Goal: Information Seeking & Learning: Check status

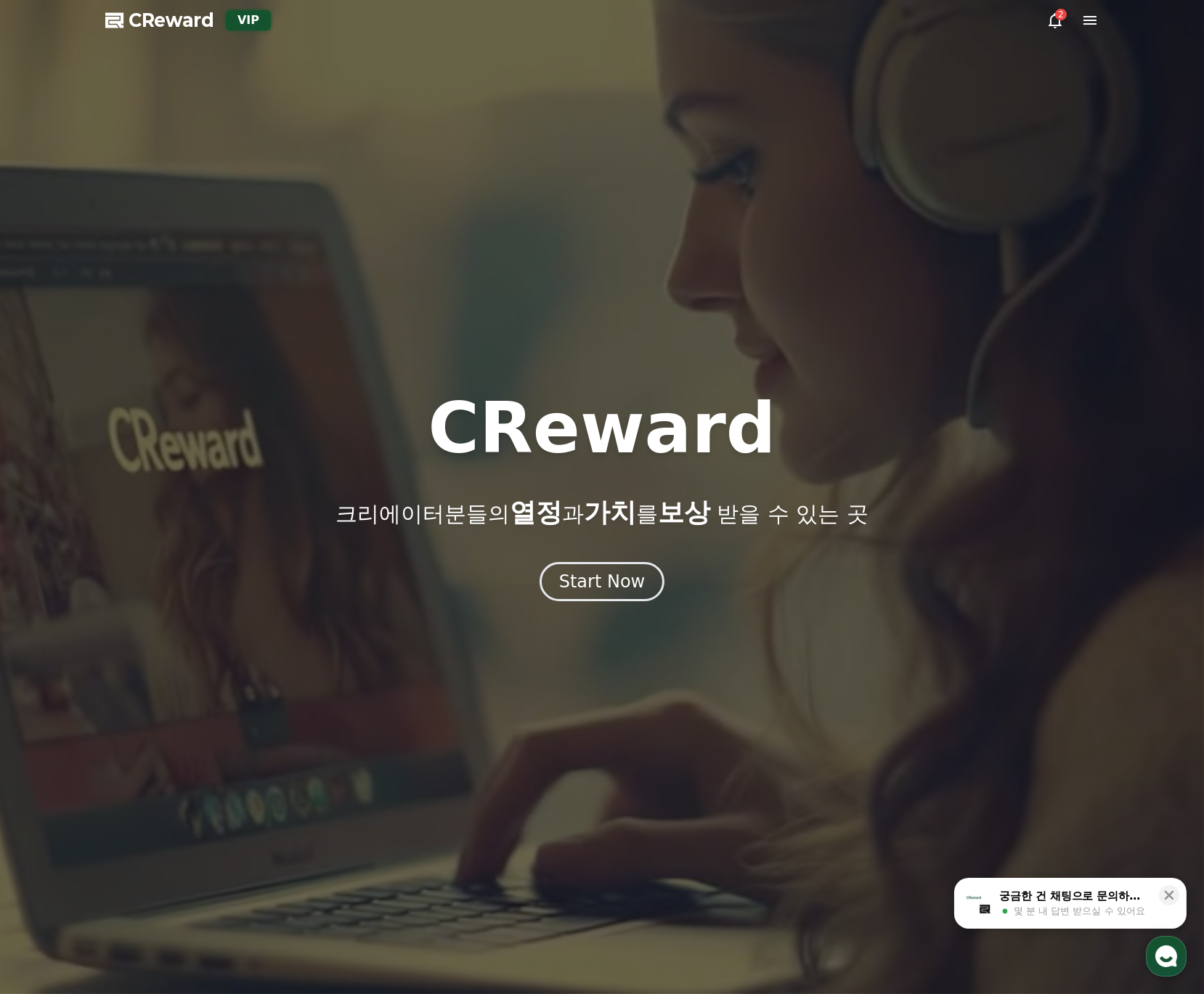
click at [1051, 11] on icon at bounding box center [1055, 20] width 17 height 17
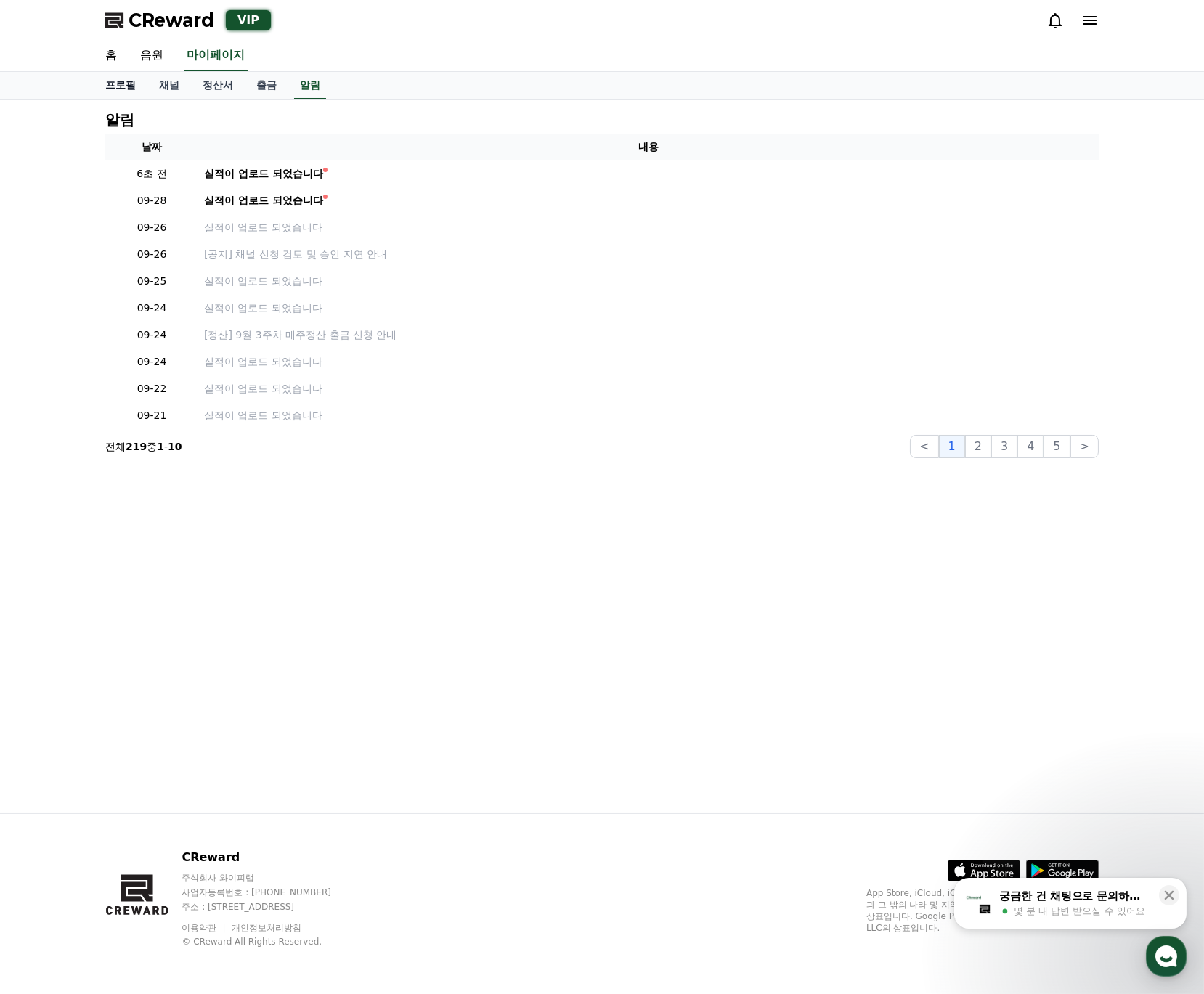
click at [126, 78] on link "프로필" at bounding box center [121, 86] width 54 height 28
select select "**********"
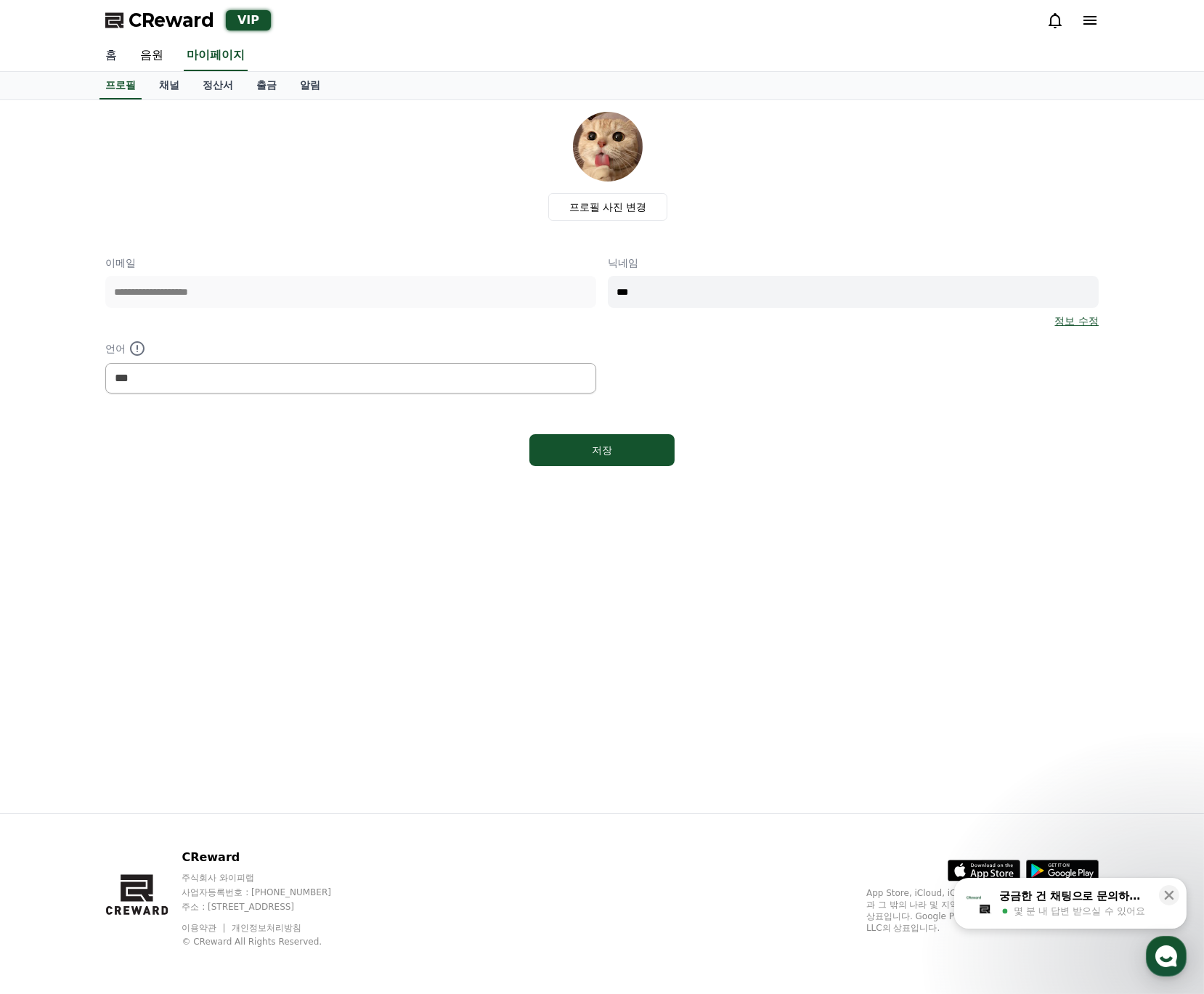
click at [112, 53] on link "홈" at bounding box center [111, 56] width 35 height 30
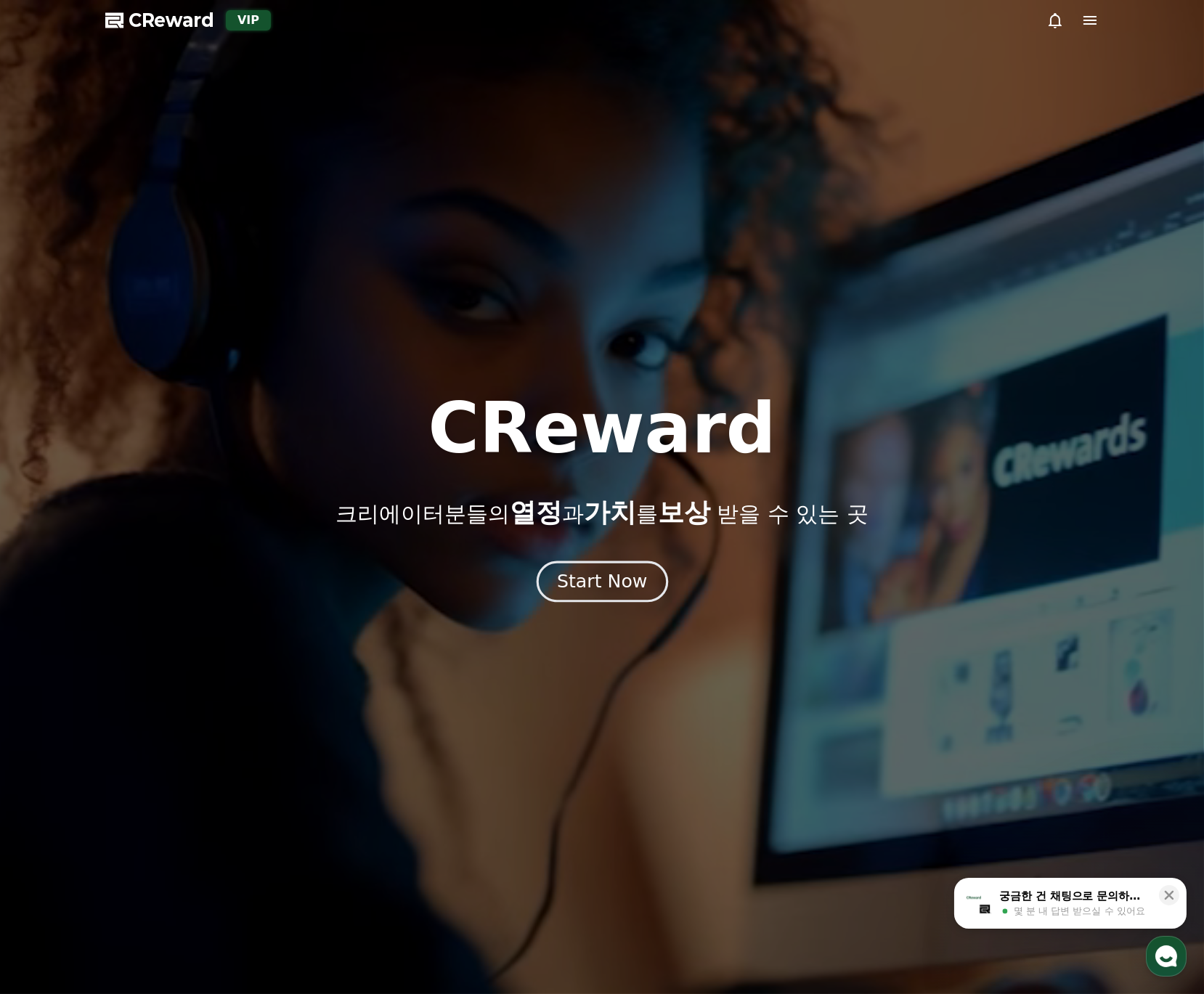
click at [617, 585] on div "Start Now" at bounding box center [602, 582] width 90 height 25
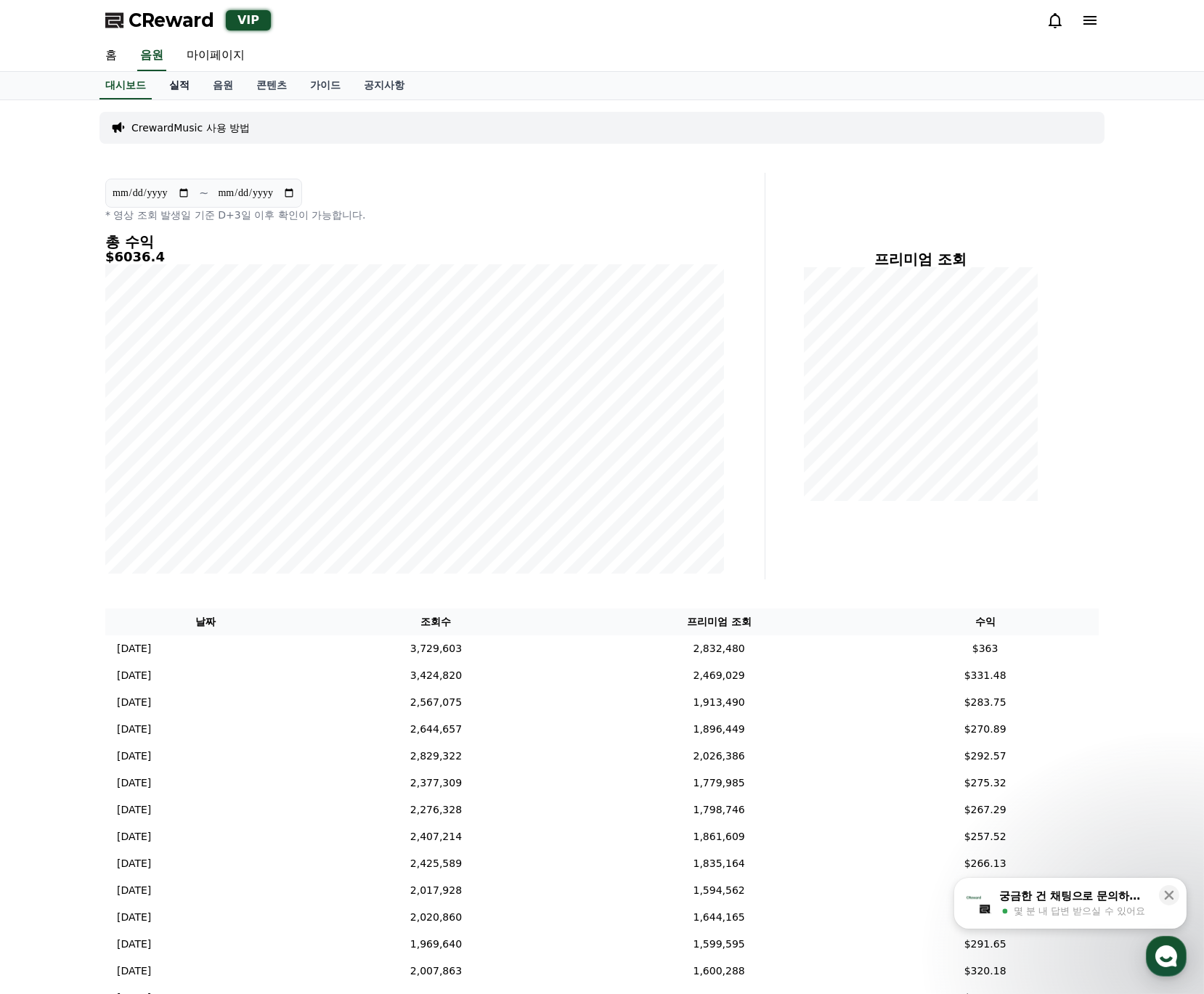
click at [177, 75] on link "실적" at bounding box center [180, 86] width 44 height 28
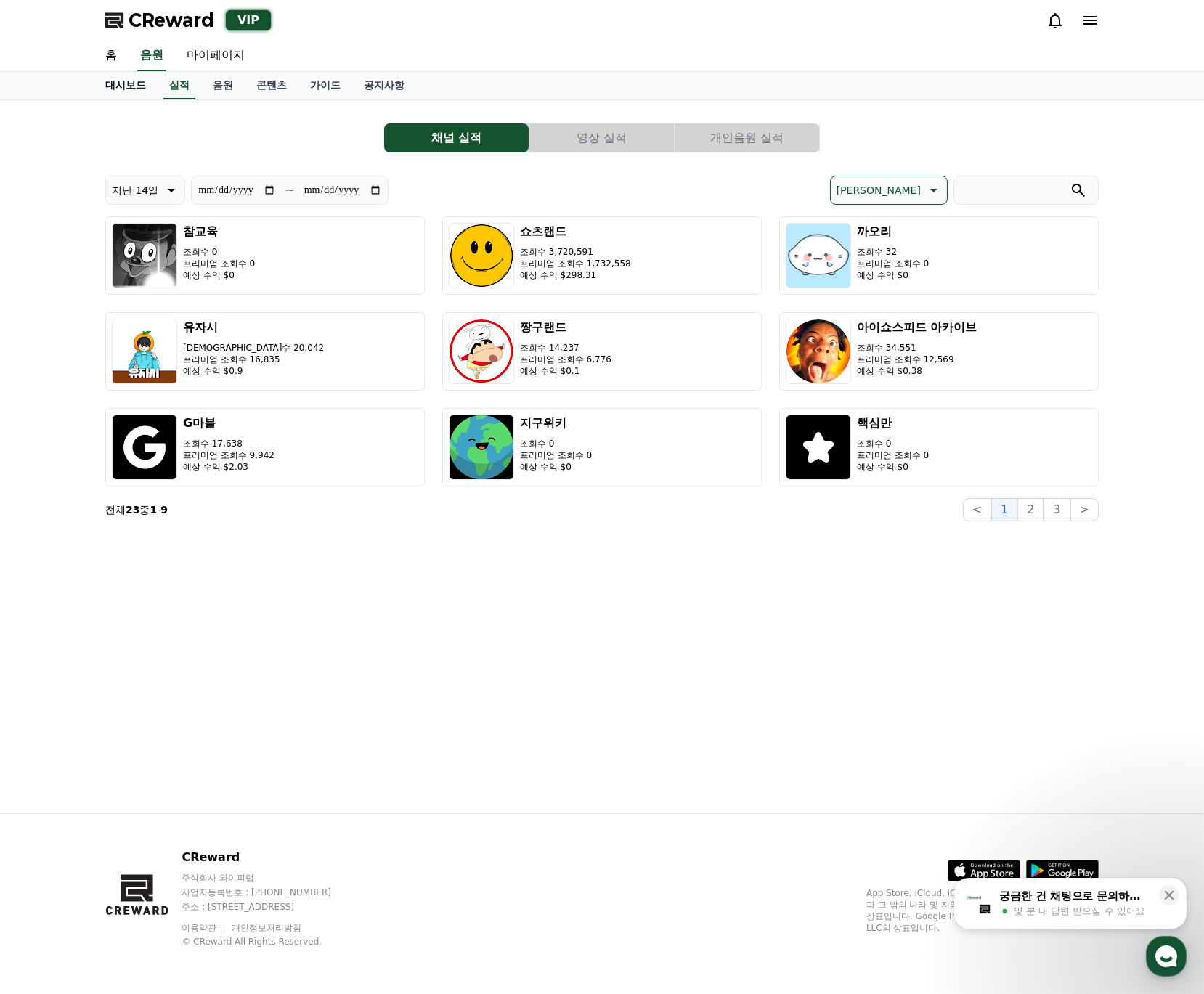
click at [134, 86] on link "대시보드" at bounding box center [126, 86] width 64 height 28
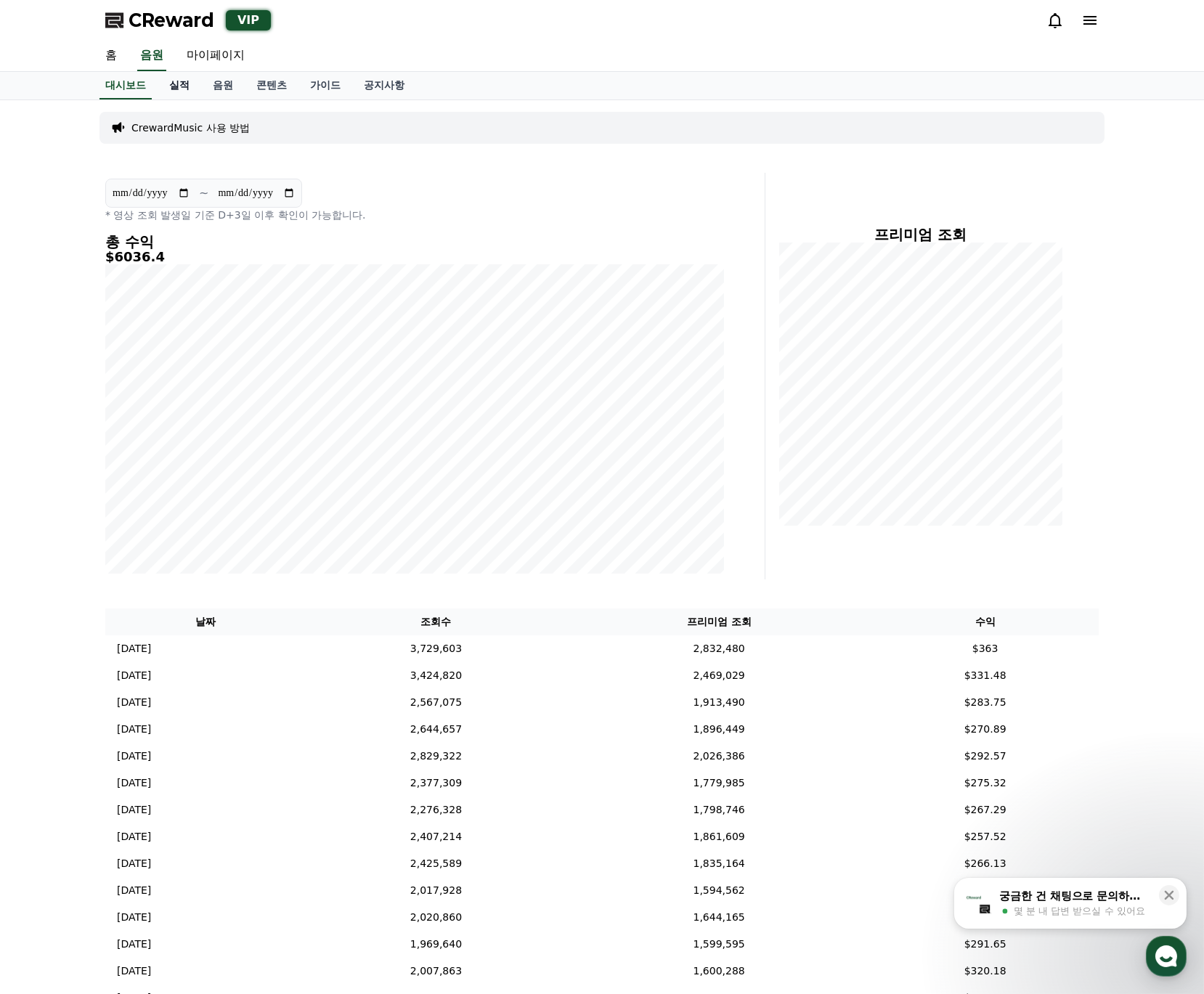
click at [191, 85] on link "실적" at bounding box center [180, 86] width 44 height 28
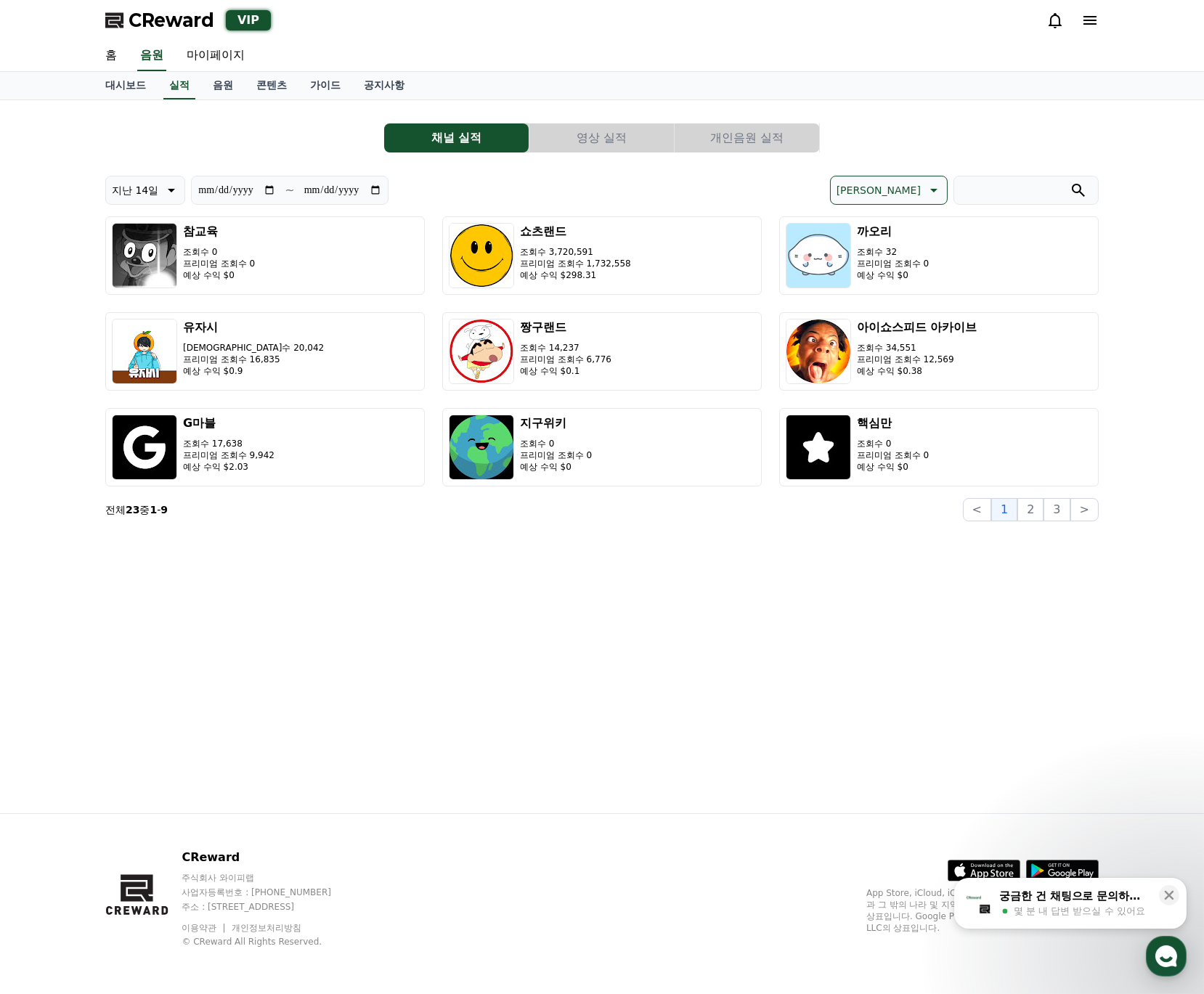
click at [727, 139] on button "개인음원 실적" at bounding box center [747, 138] width 145 height 29
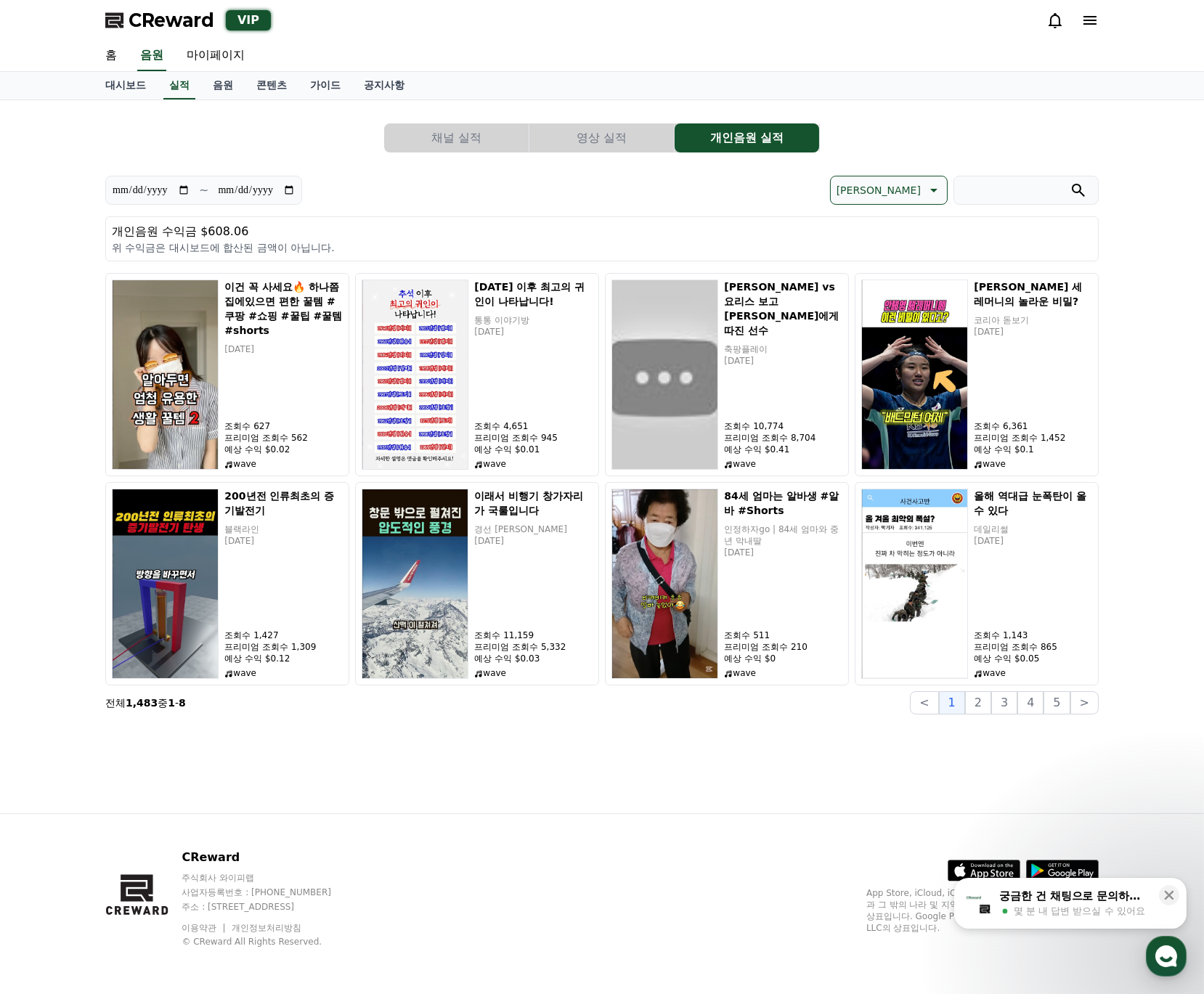
click at [593, 137] on button "영상 실적" at bounding box center [602, 138] width 145 height 29
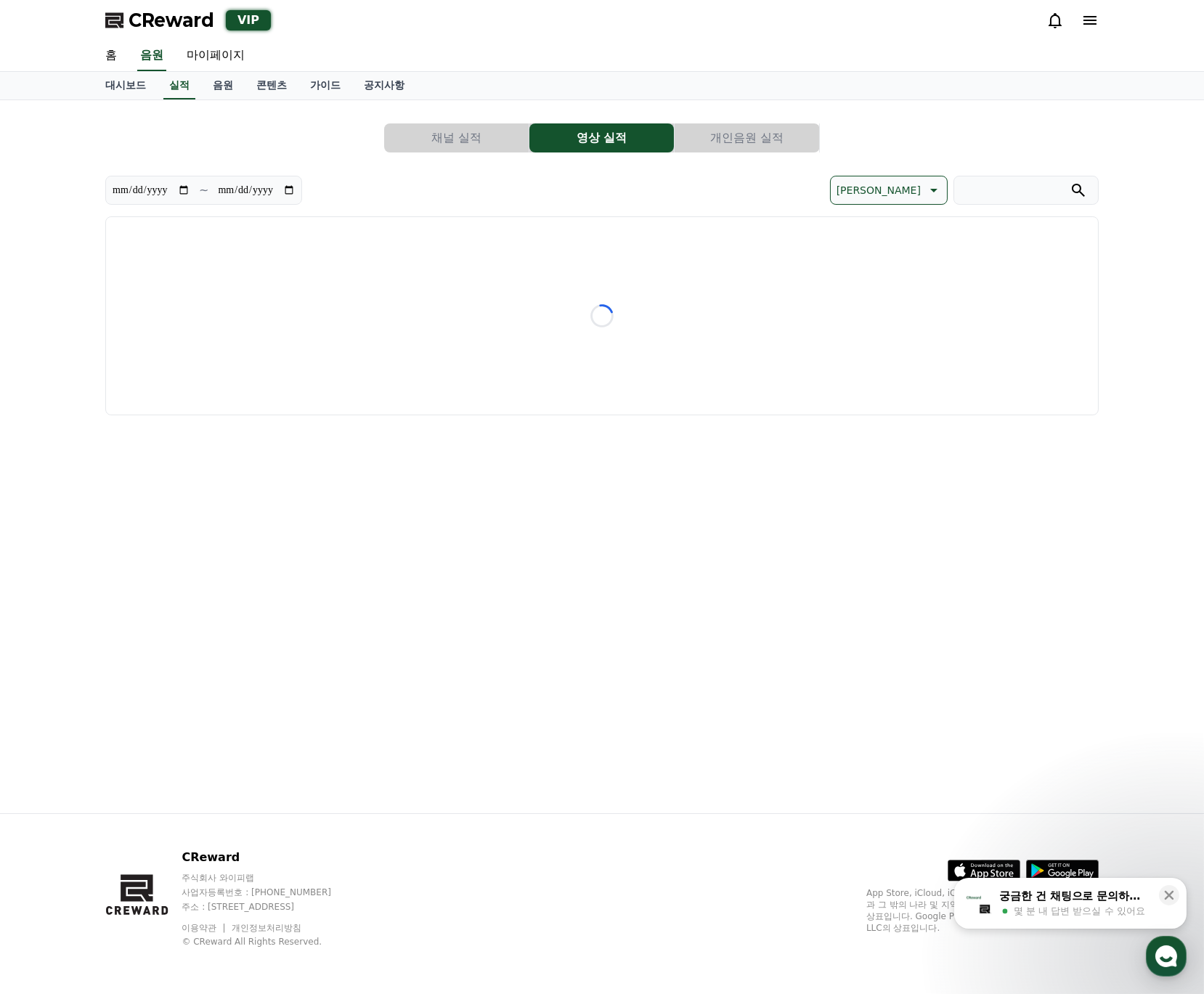
click at [484, 136] on button "채널 실적" at bounding box center [456, 138] width 145 height 29
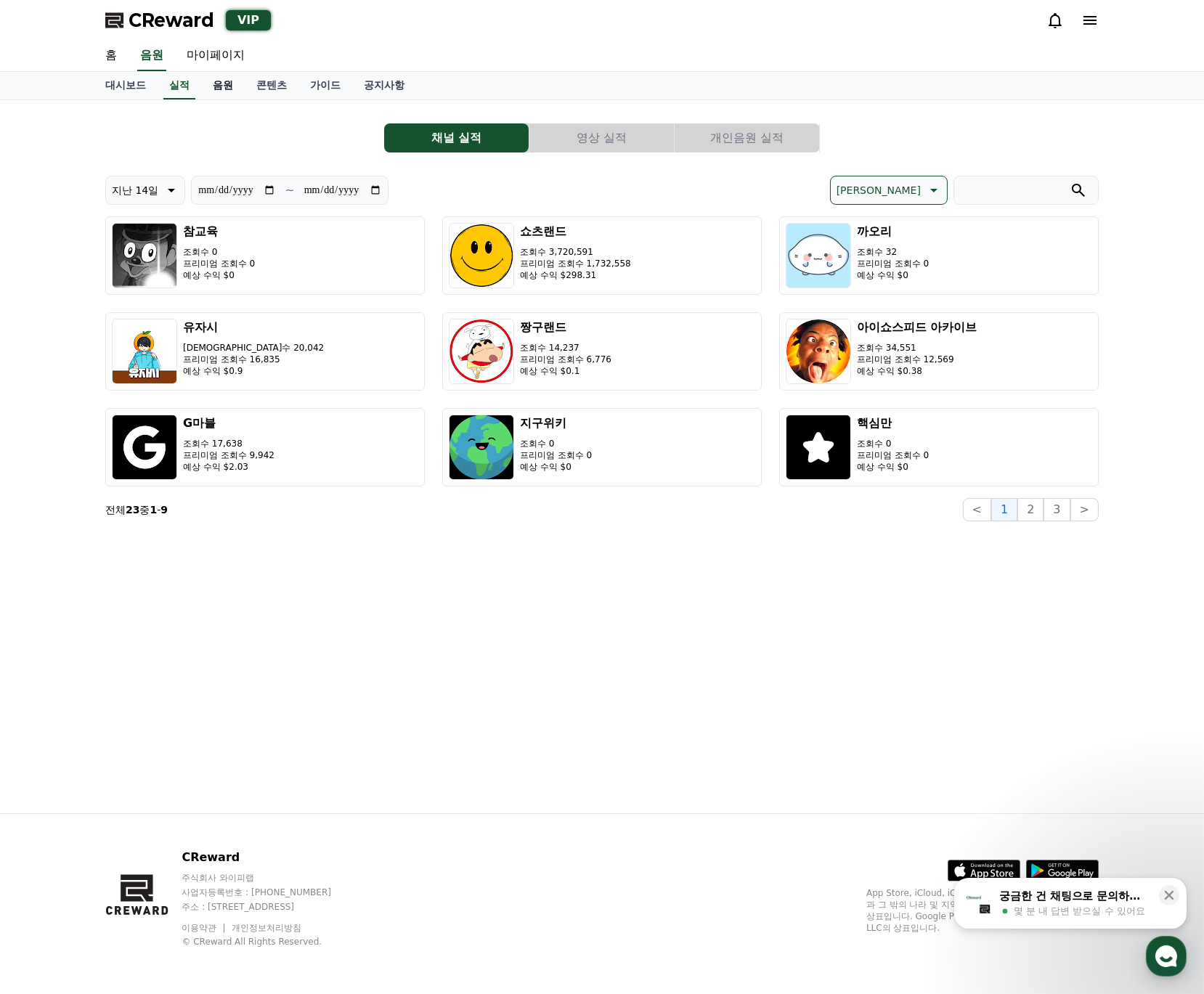
click at [210, 86] on link "음원" at bounding box center [223, 86] width 44 height 28
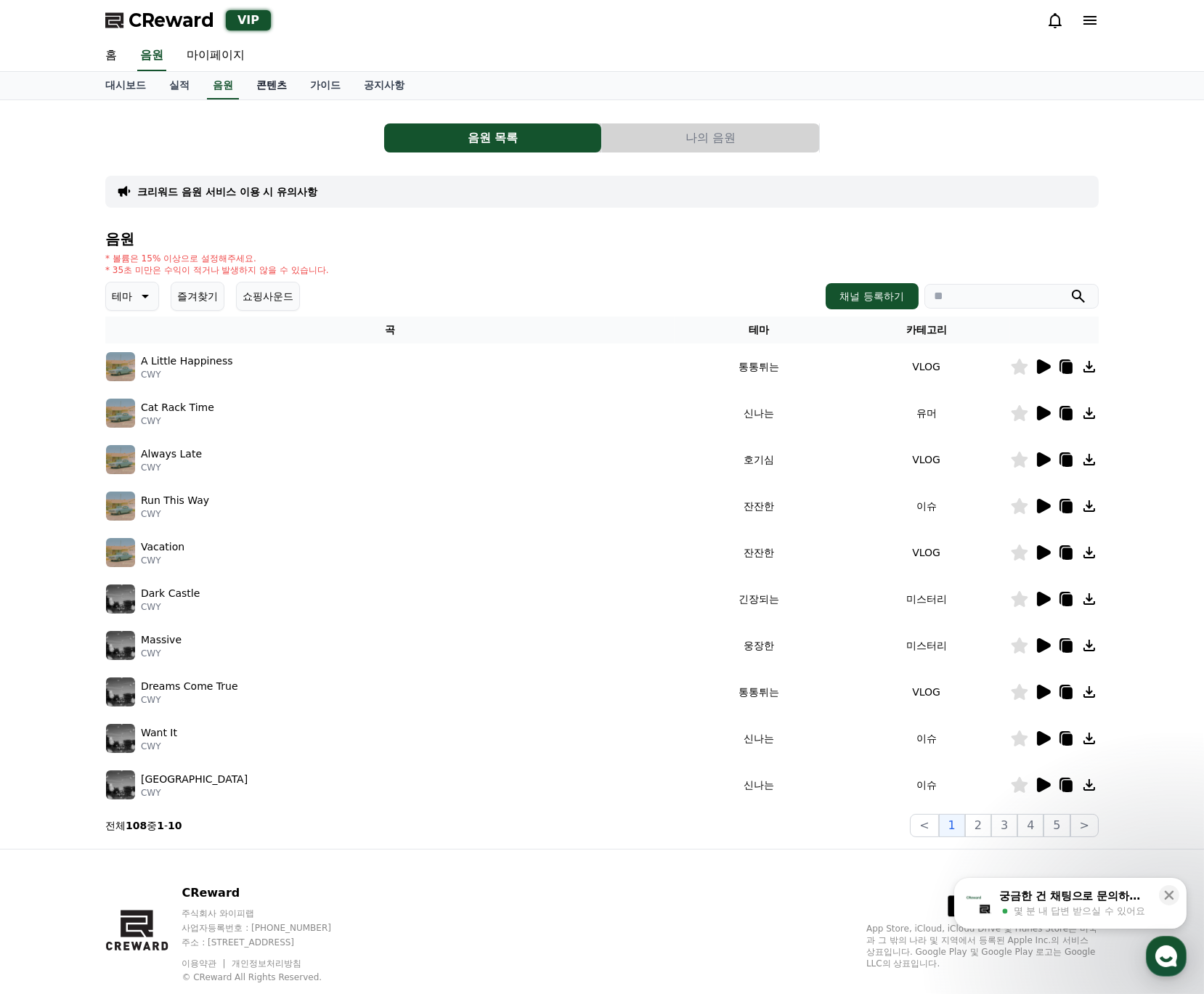
click at [257, 85] on link "콘텐츠" at bounding box center [271, 86] width 54 height 28
click at [183, 86] on link "실적" at bounding box center [180, 86] width 44 height 28
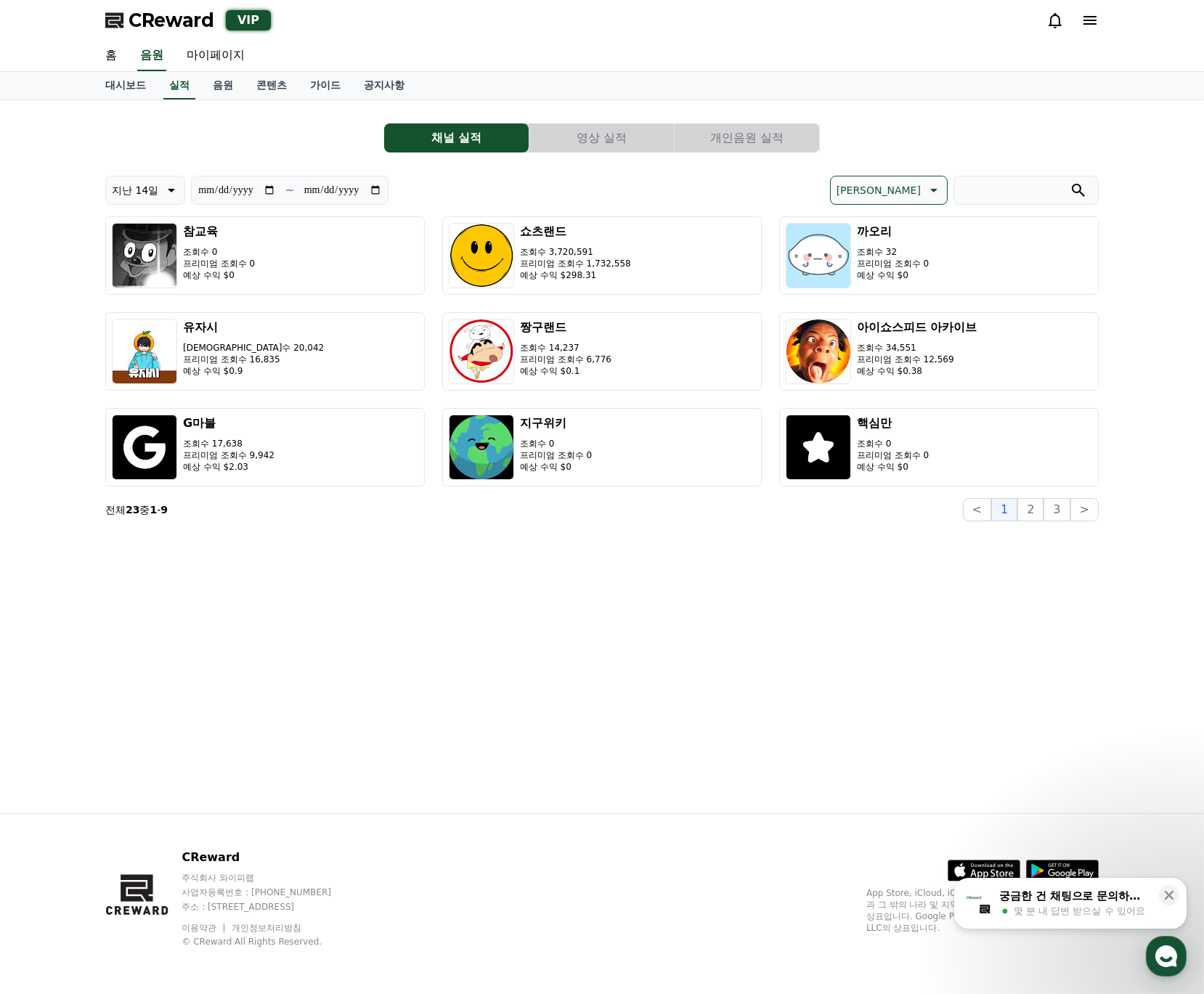
click at [786, 145] on button "개인음원 실적" at bounding box center [747, 138] width 145 height 29
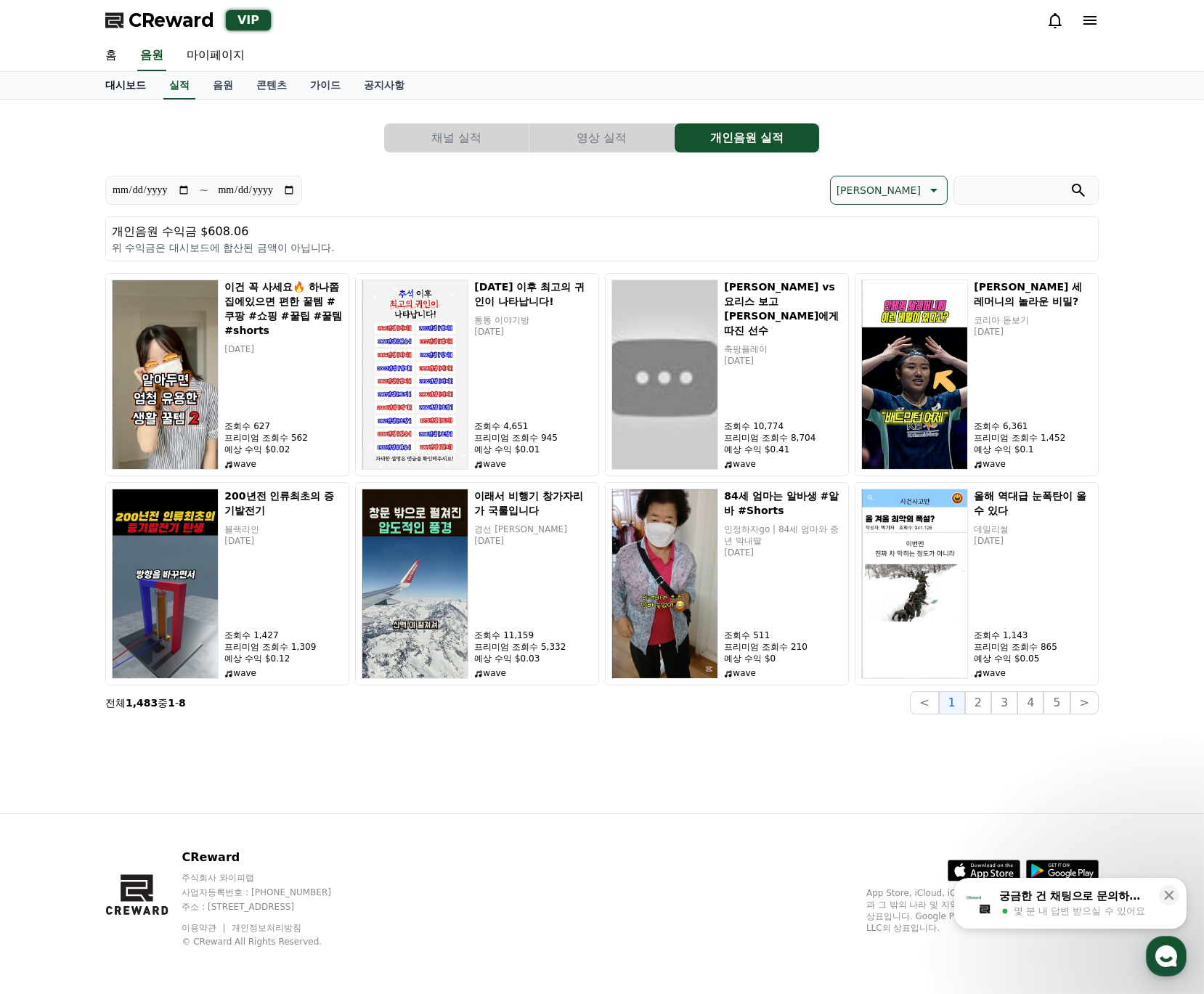
click at [121, 88] on link "대시보드" at bounding box center [126, 86] width 64 height 28
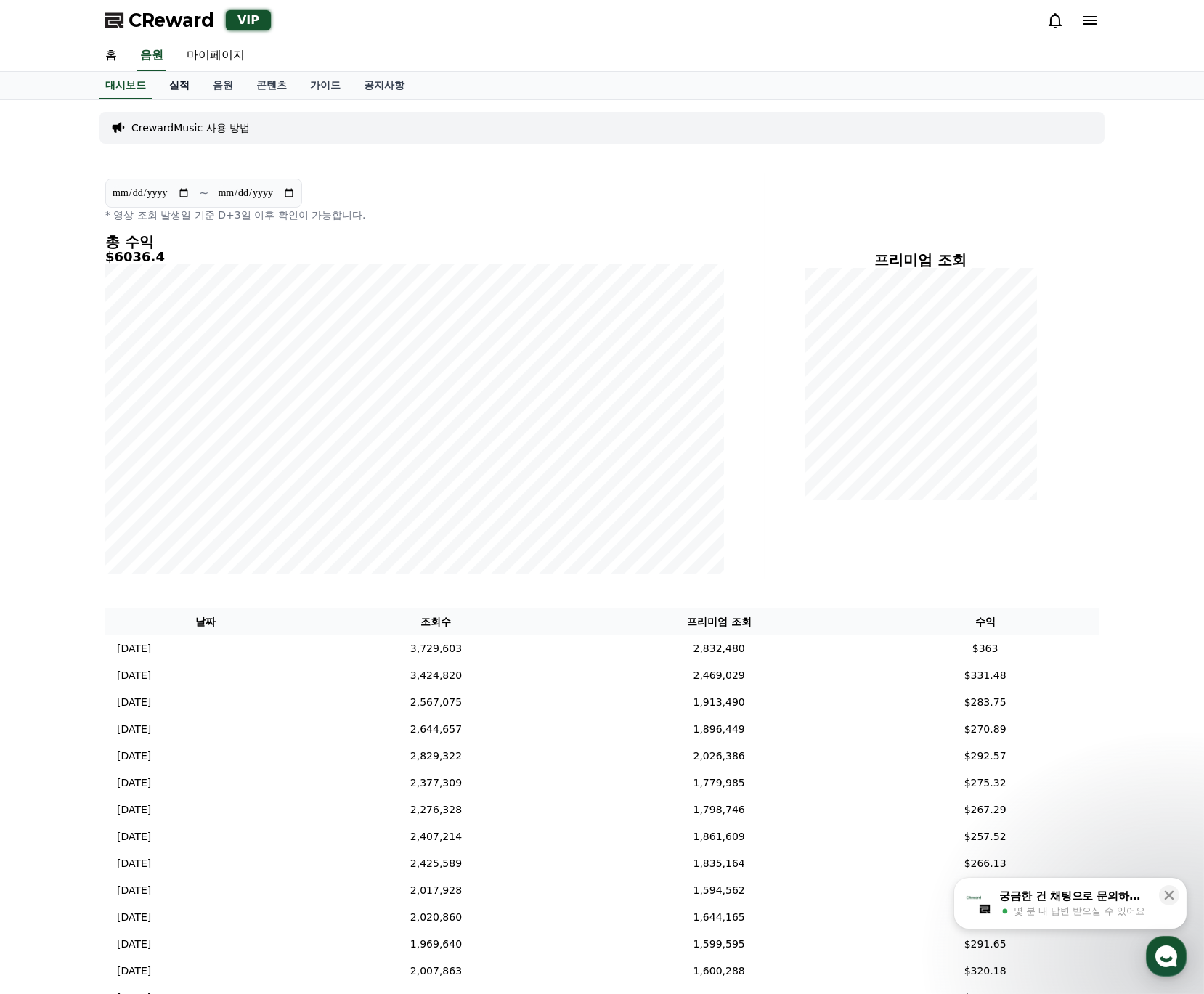
click at [184, 82] on link "실적" at bounding box center [180, 86] width 44 height 28
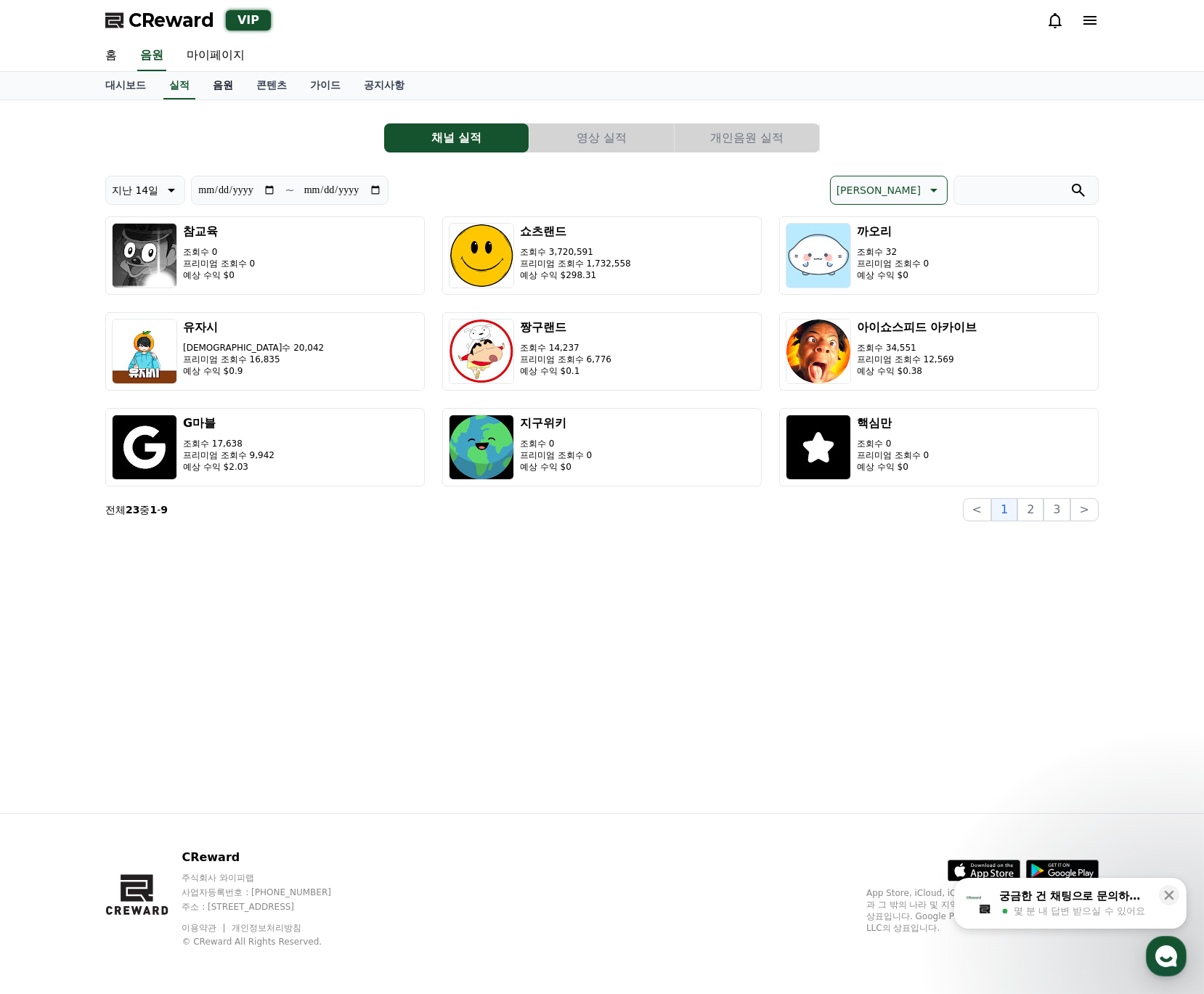
click at [221, 85] on link "음원" at bounding box center [223, 86] width 44 height 28
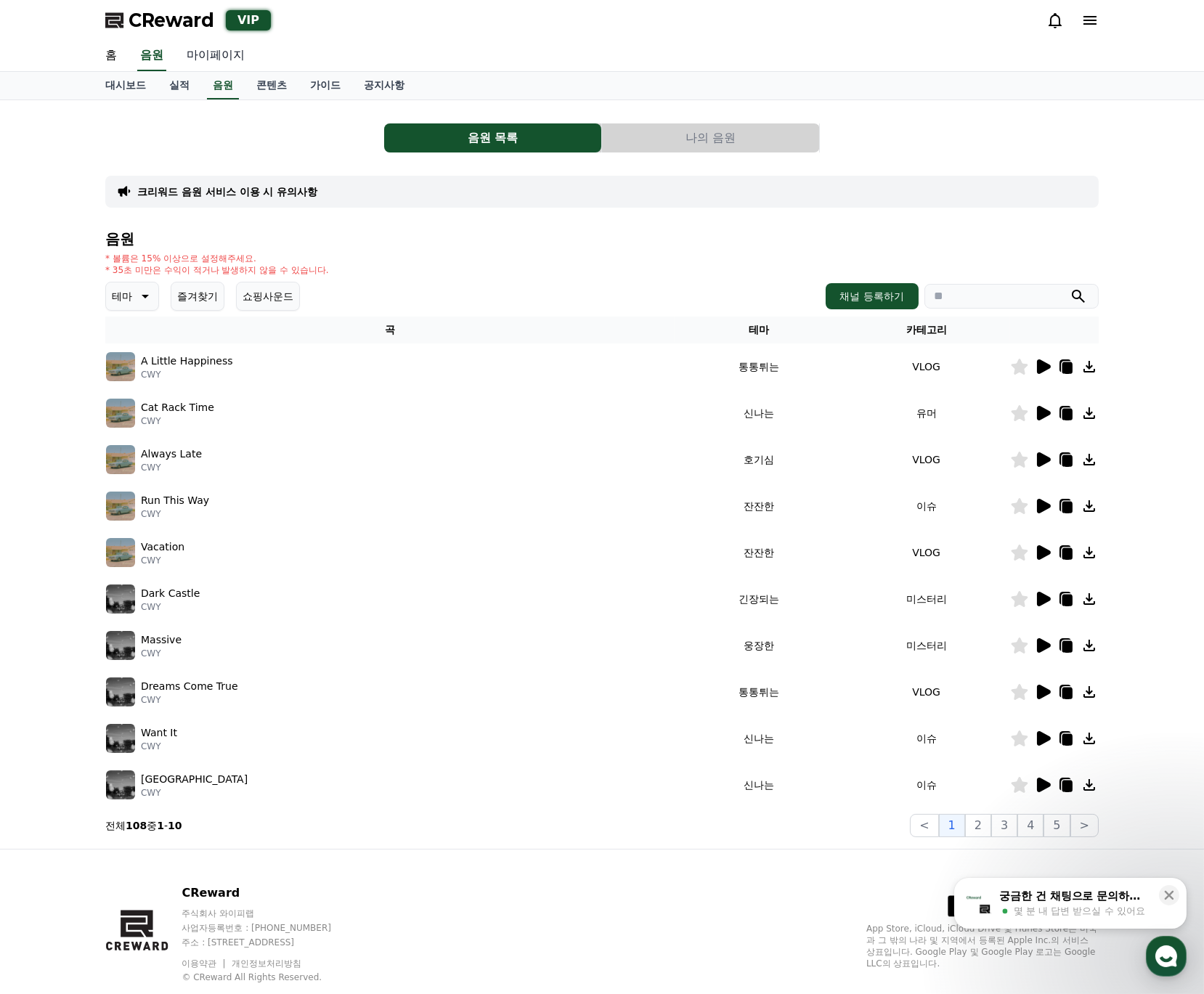
click at [222, 58] on link "마이페이지" at bounding box center [216, 56] width 82 height 30
select select "**********"
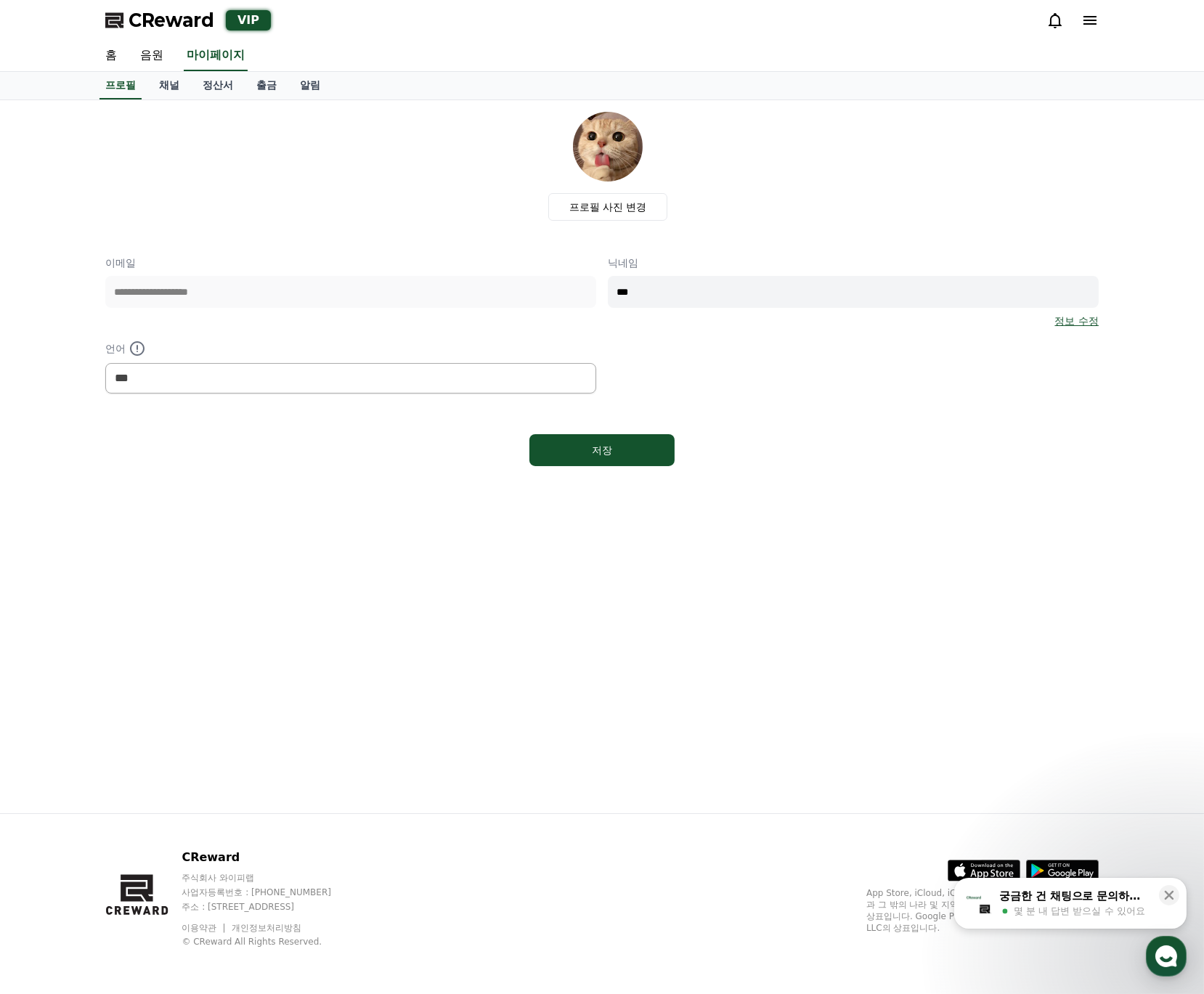
click at [177, 20] on span "CReward" at bounding box center [171, 20] width 86 height 23
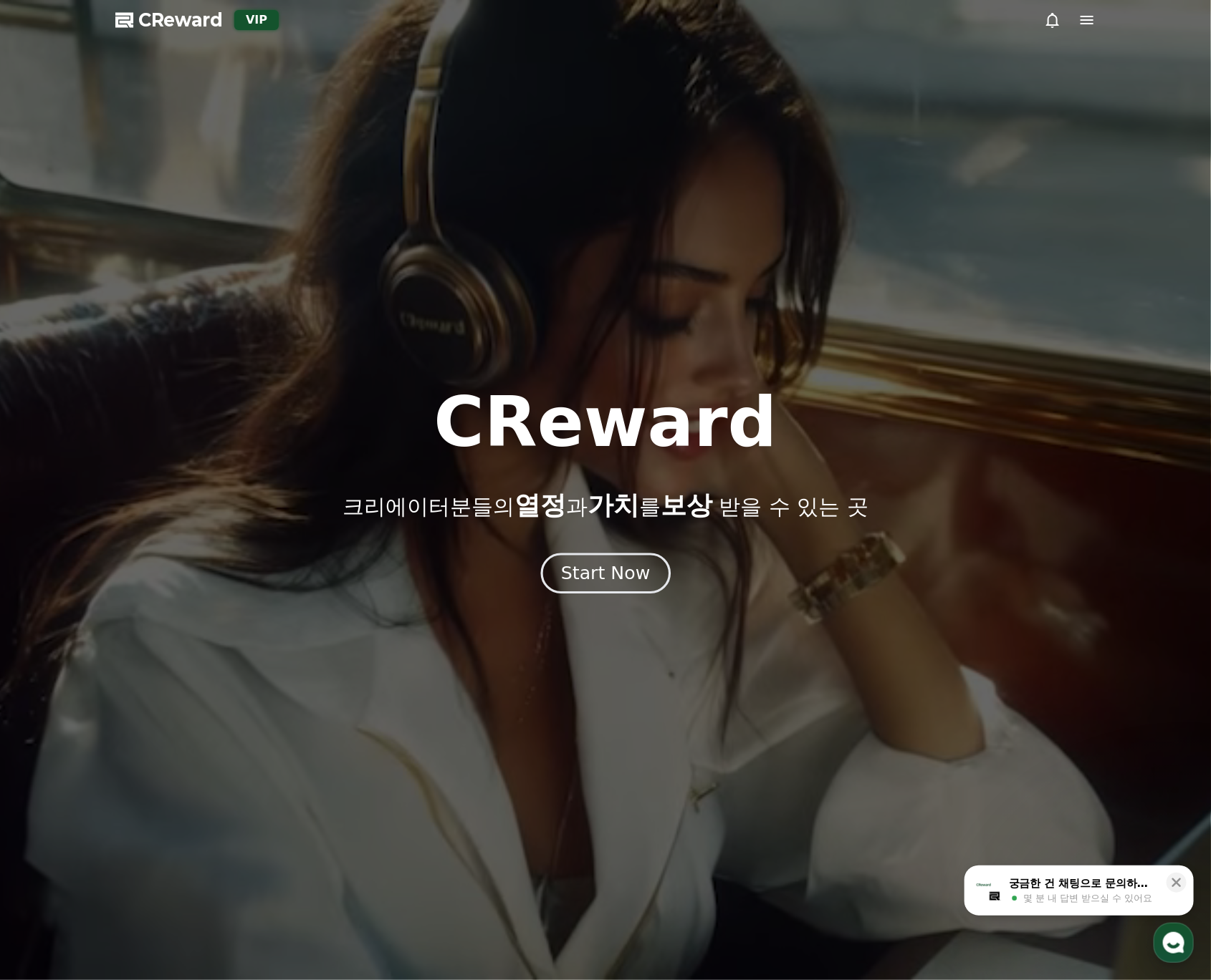
click at [623, 566] on div "Start Now" at bounding box center [605, 574] width 89 height 24
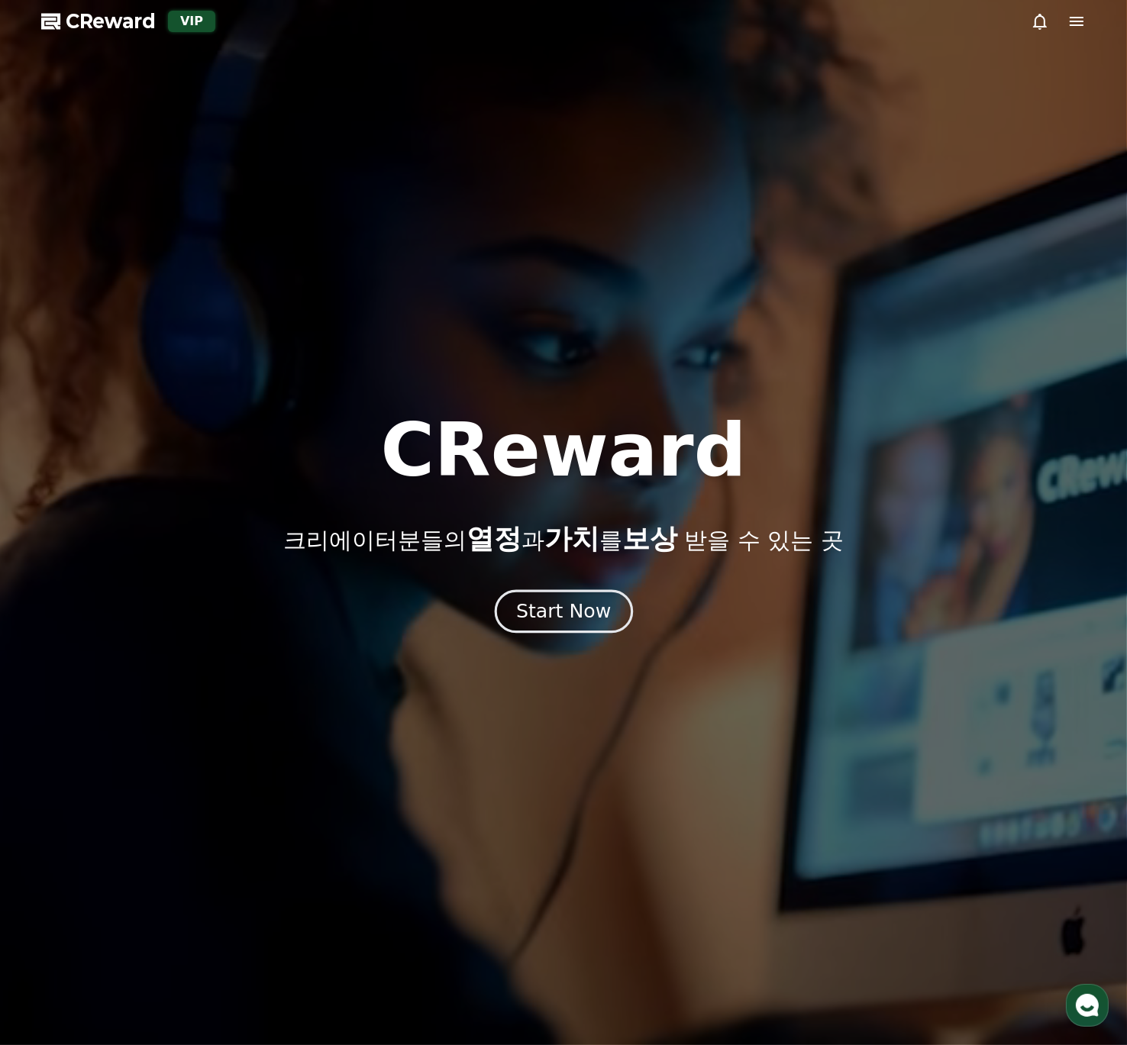
click at [535, 617] on div "Start Now" at bounding box center [563, 612] width 95 height 26
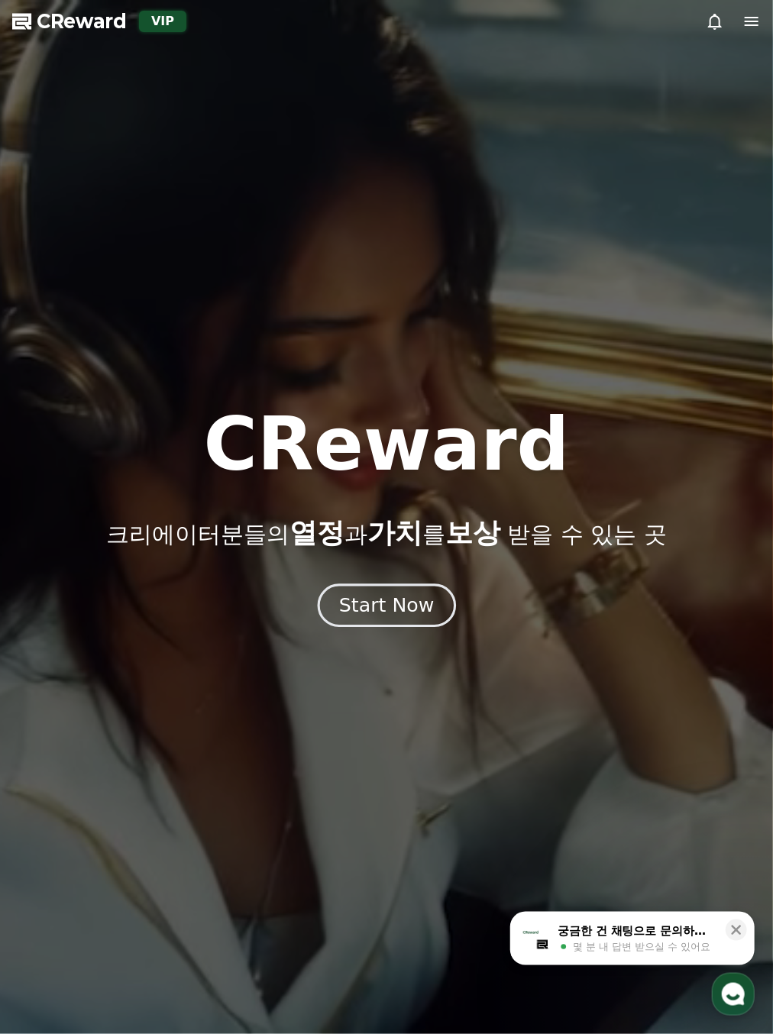
click at [382, 614] on div "Start Now" at bounding box center [386, 606] width 95 height 26
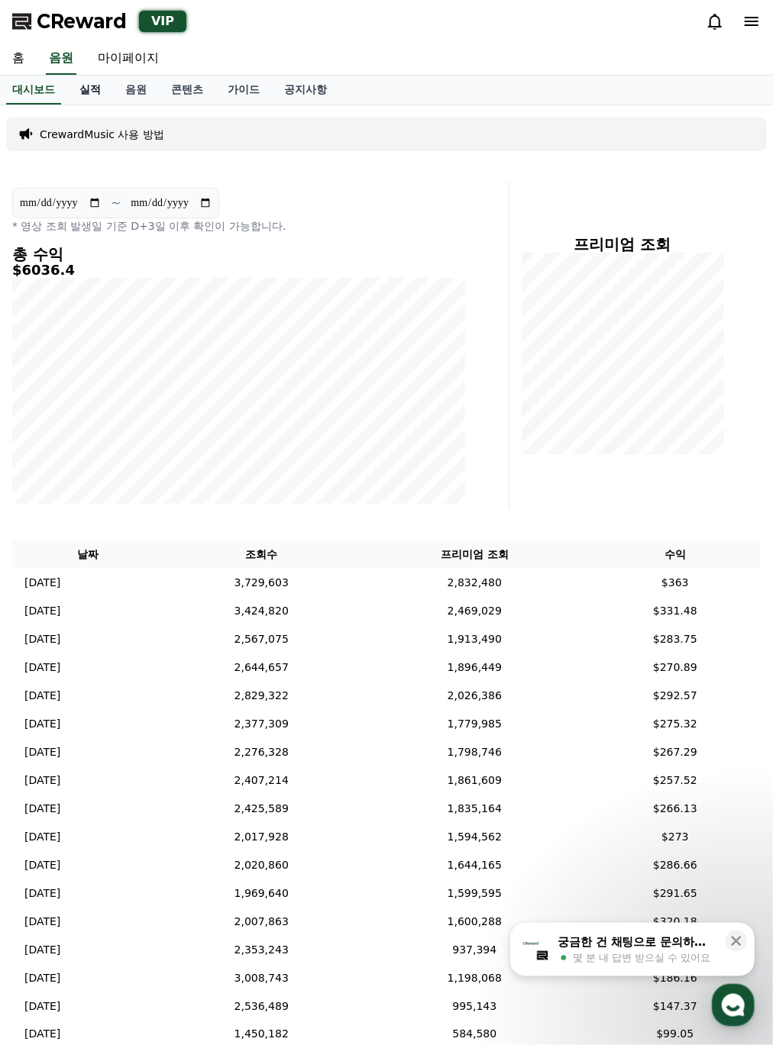
click at [102, 94] on link "실적" at bounding box center [90, 90] width 46 height 29
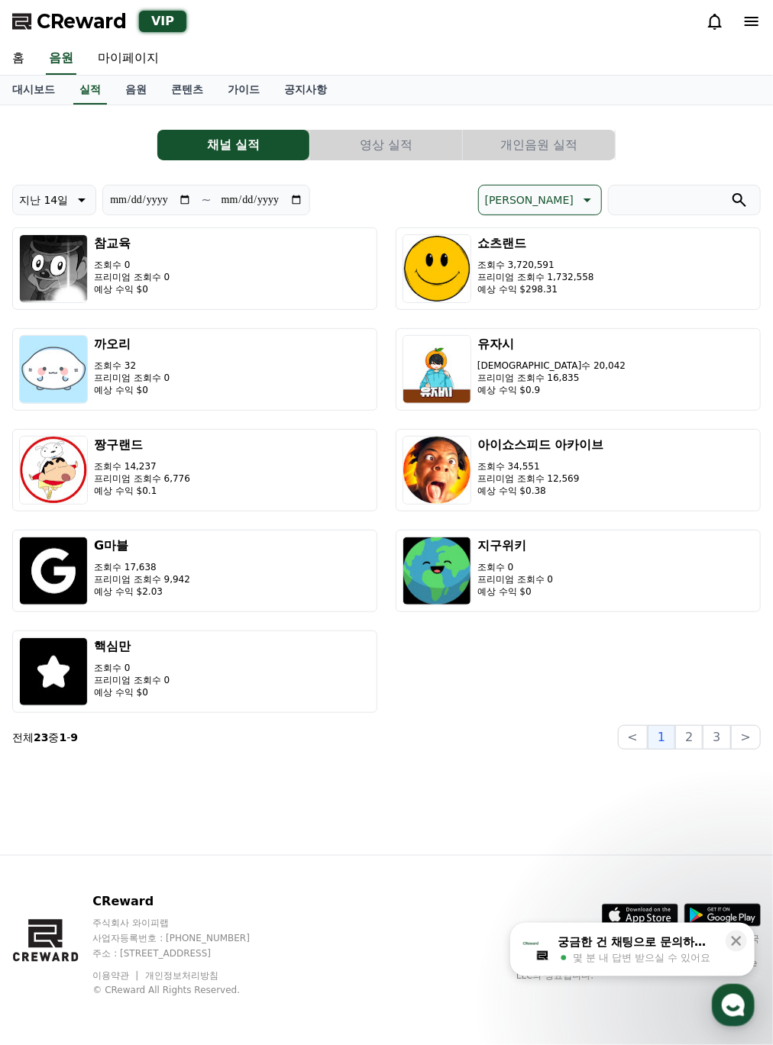
click at [411, 137] on button "영상 실적" at bounding box center [386, 145] width 152 height 31
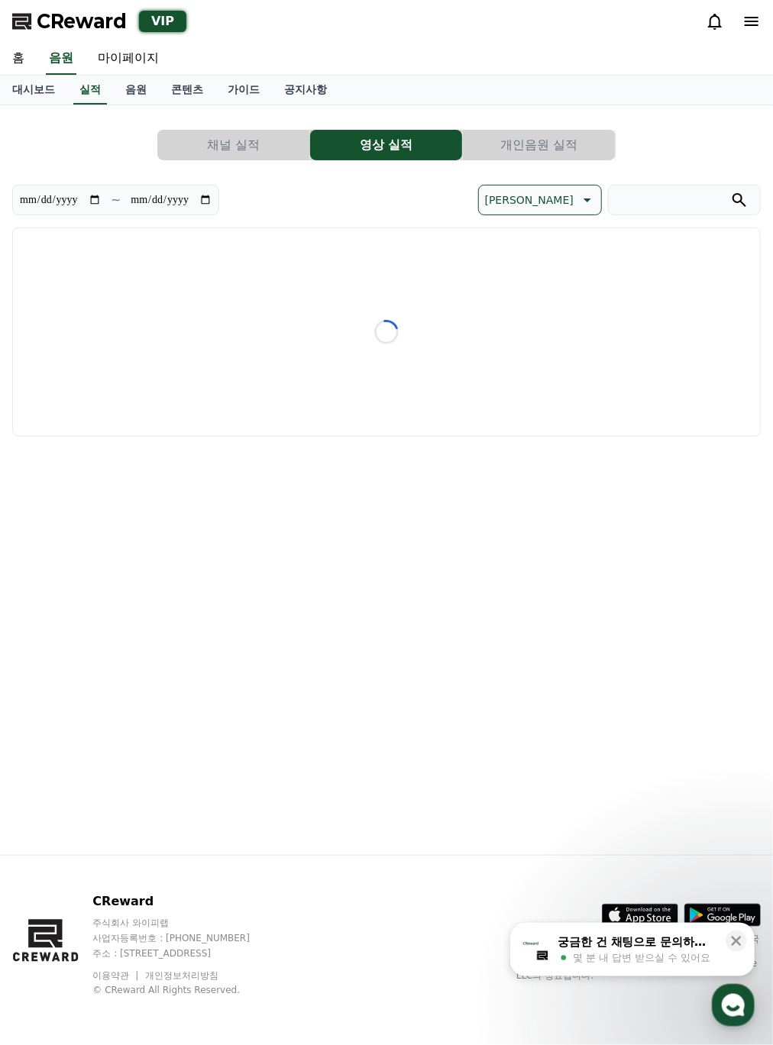
click at [522, 142] on button "개인음원 실적" at bounding box center [539, 145] width 152 height 31
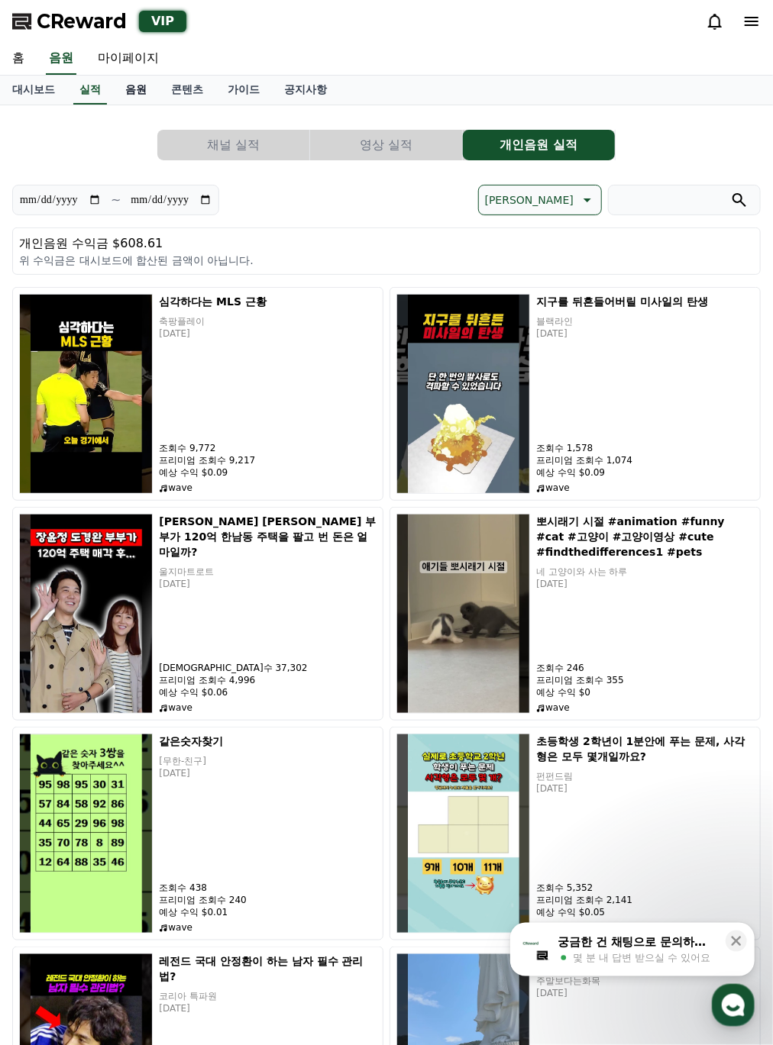
click at [135, 92] on link "음원" at bounding box center [136, 90] width 46 height 29
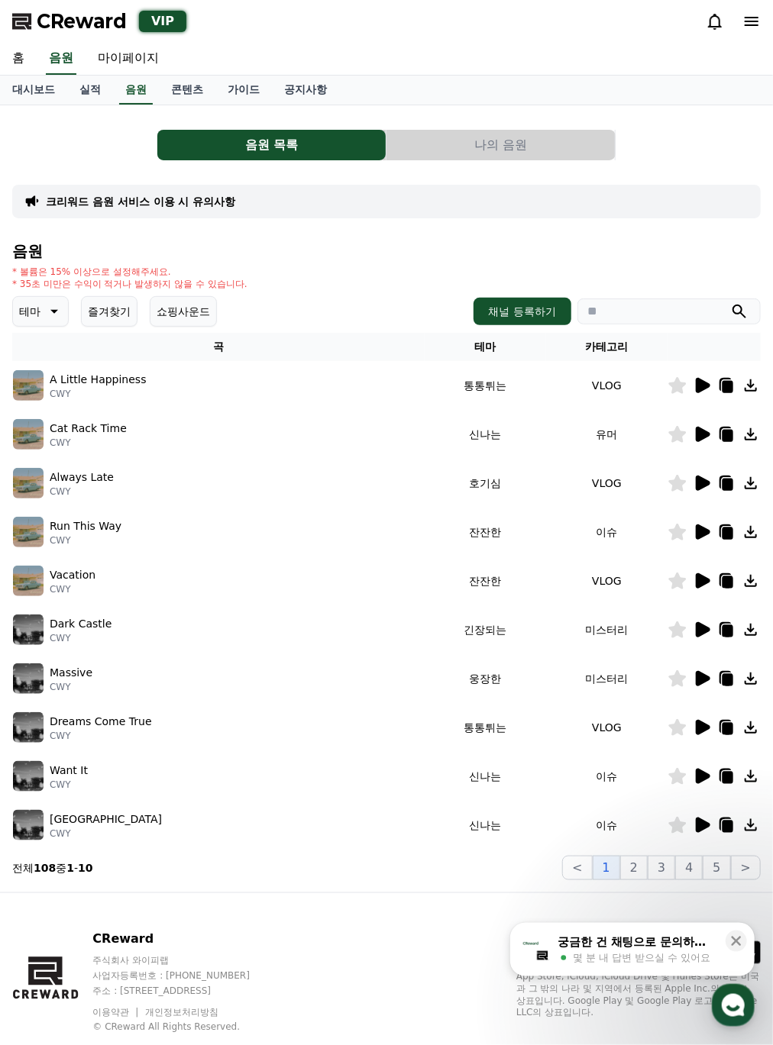
click at [693, 677] on icon at bounding box center [702, 679] width 18 height 18
